Goal: Task Accomplishment & Management: Complete application form

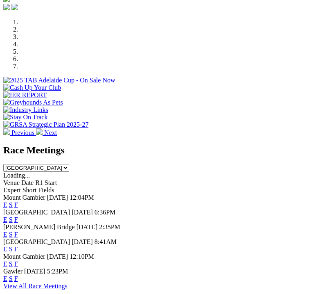
scroll to position [262, 0]
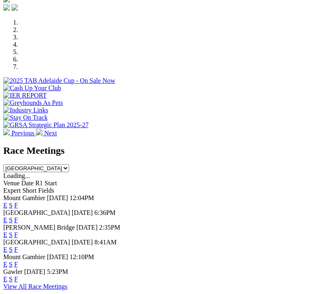
click at [18, 216] on link "F" at bounding box center [16, 219] width 4 height 7
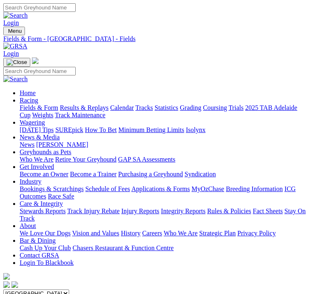
click at [7, 33] on img "Toggle navigation" at bounding box center [7, 33] width 0 height 0
click at [27, 59] on img "Toggle navigation" at bounding box center [17, 62] width 20 height 7
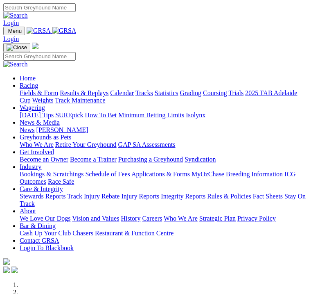
click at [7, 33] on img "Toggle navigation" at bounding box center [7, 33] width 0 height 0
click at [41, 170] on link "Industry" at bounding box center [31, 166] width 22 height 7
click at [84, 177] on link "Bookings & Scratchings" at bounding box center [52, 173] width 64 height 7
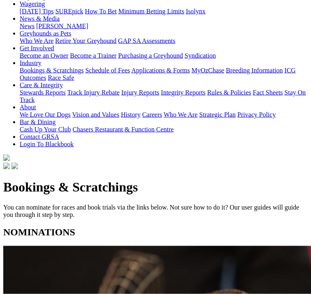
scroll to position [116, 0]
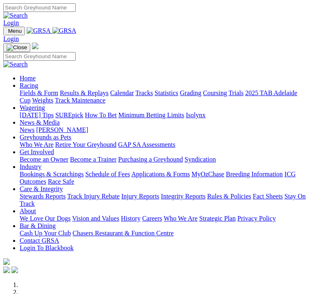
click at [7, 33] on img "Toggle navigation" at bounding box center [7, 33] width 0 height 0
click at [41, 170] on link "Industry" at bounding box center [31, 166] width 22 height 7
click at [84, 170] on link "Bookings & Scratchings" at bounding box center [52, 173] width 64 height 7
